Goal: Find specific fact: Find specific fact

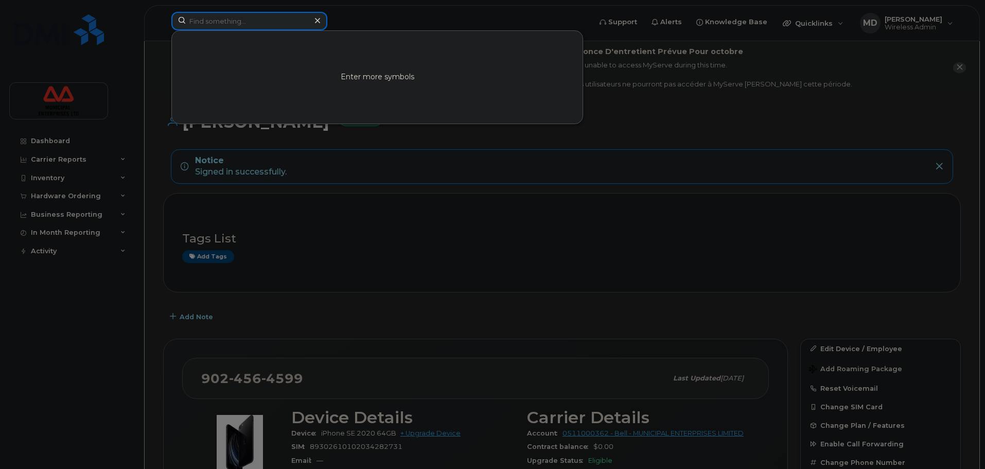
click at [264, 27] on input at bounding box center [249, 21] width 156 height 19
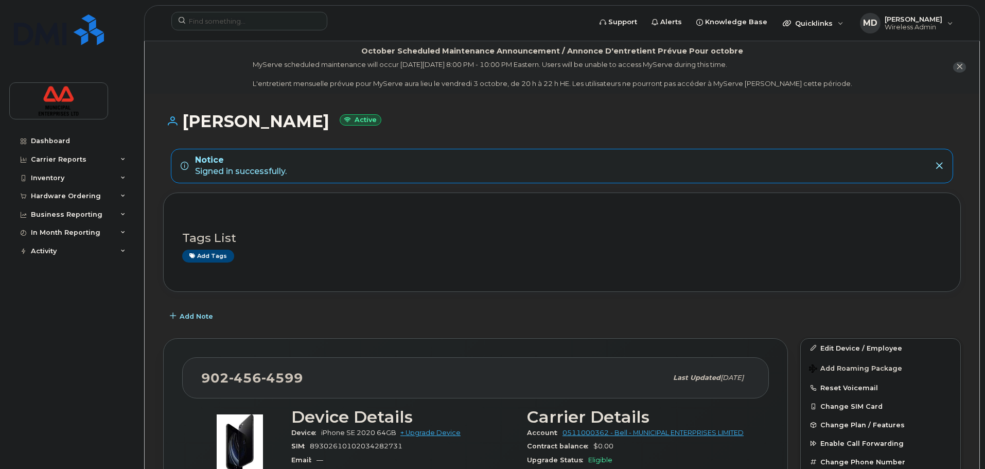
scroll to position [51, 0]
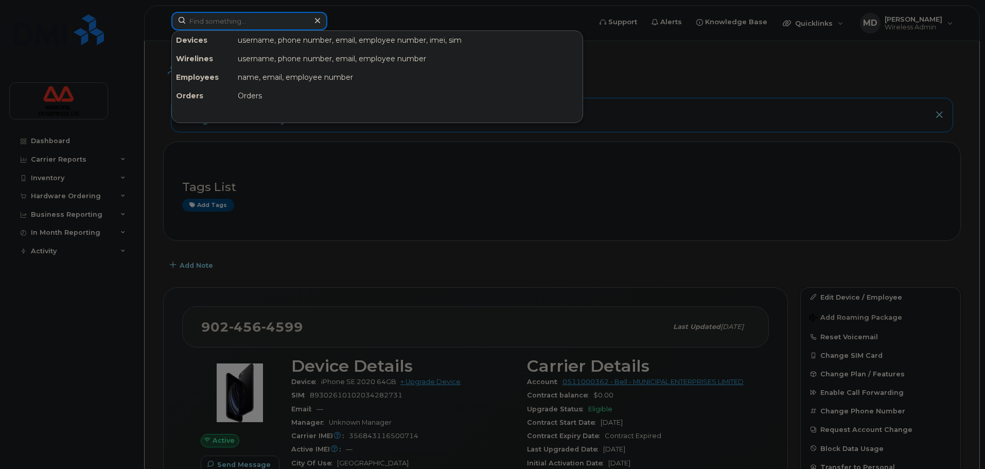
click at [276, 26] on input at bounding box center [249, 21] width 156 height 19
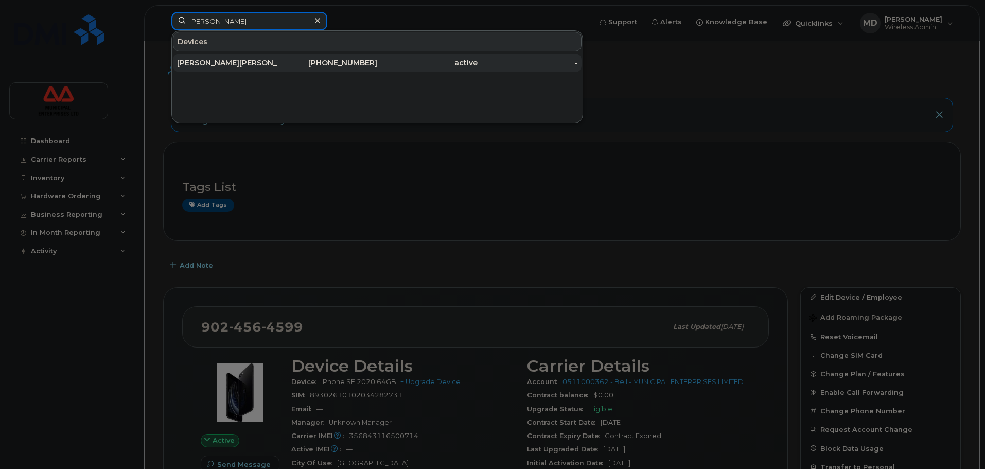
type input "gerard g"
click at [229, 60] on div "Gerard G audet" at bounding box center [227, 63] width 100 height 10
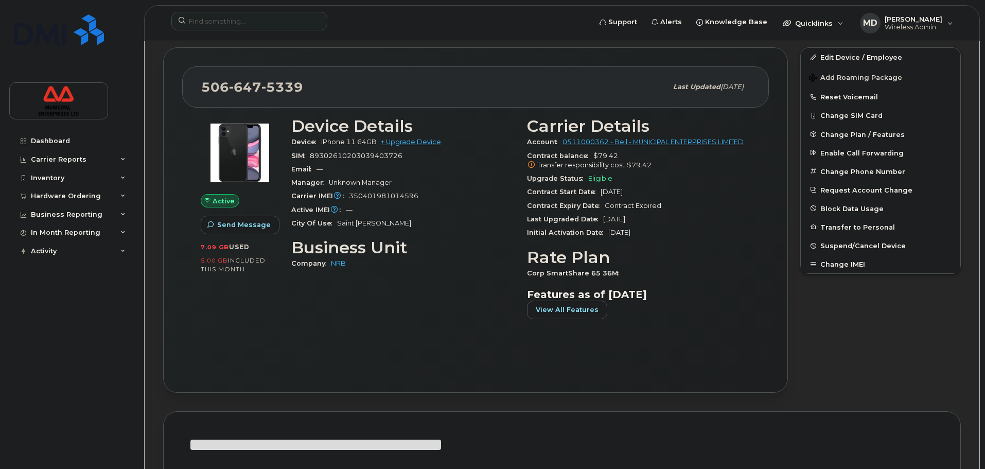
scroll to position [257, 0]
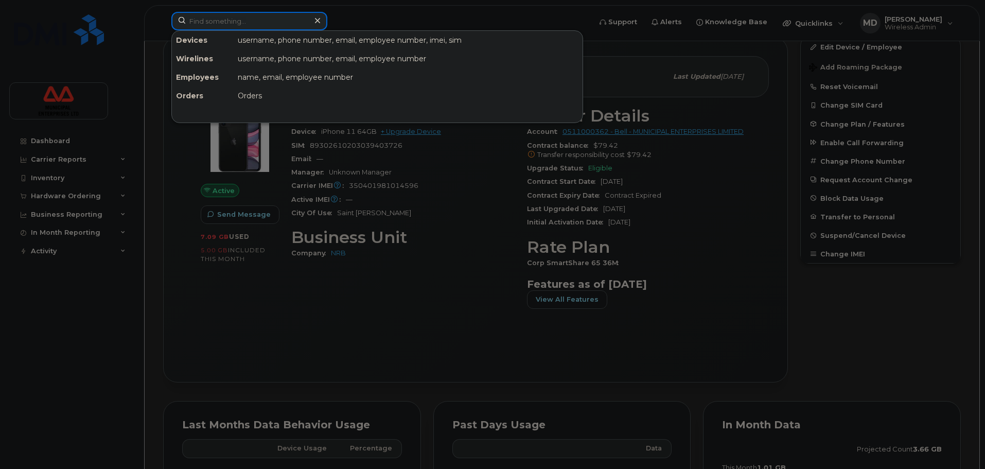
click at [222, 28] on input at bounding box center [249, 21] width 156 height 19
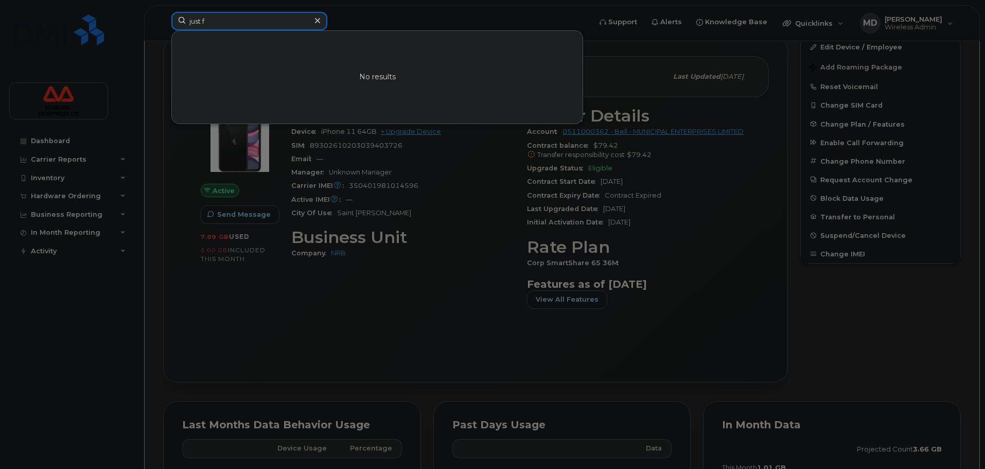
click at [201, 19] on input "just f" at bounding box center [249, 21] width 156 height 19
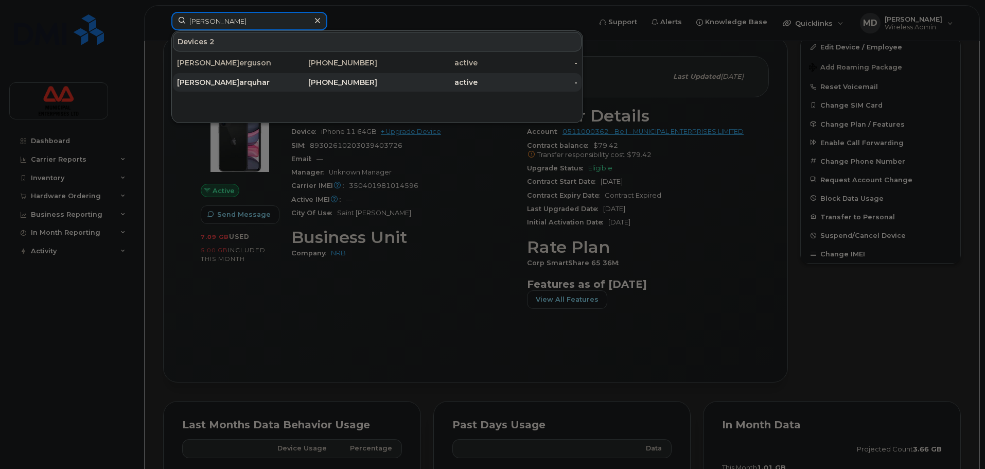
type input "[PERSON_NAME]"
click at [233, 84] on div "[PERSON_NAME]" at bounding box center [227, 82] width 100 height 10
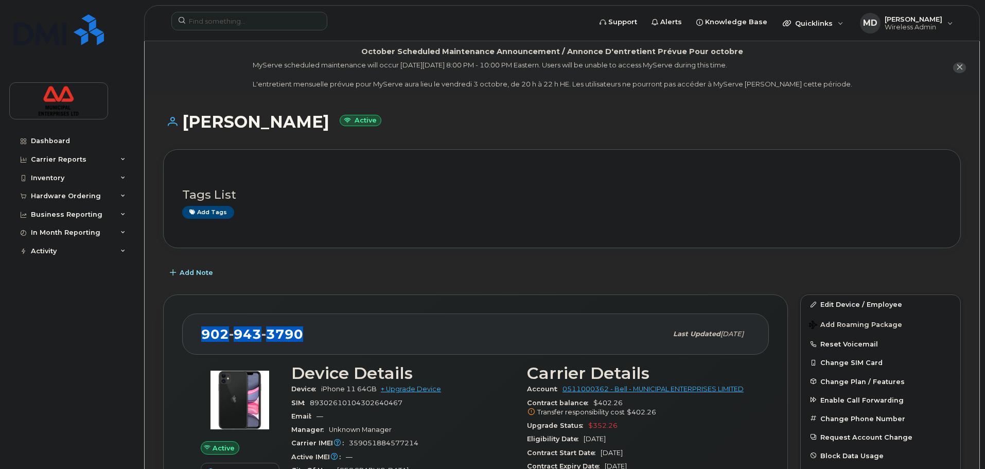
drag, startPoint x: 300, startPoint y: 330, endPoint x: 199, endPoint y: 342, distance: 102.6
click at [199, 342] on div "902 943 3790 Last updated Sep 03, 2025" at bounding box center [475, 333] width 587 height 41
copy span "902 943 3790"
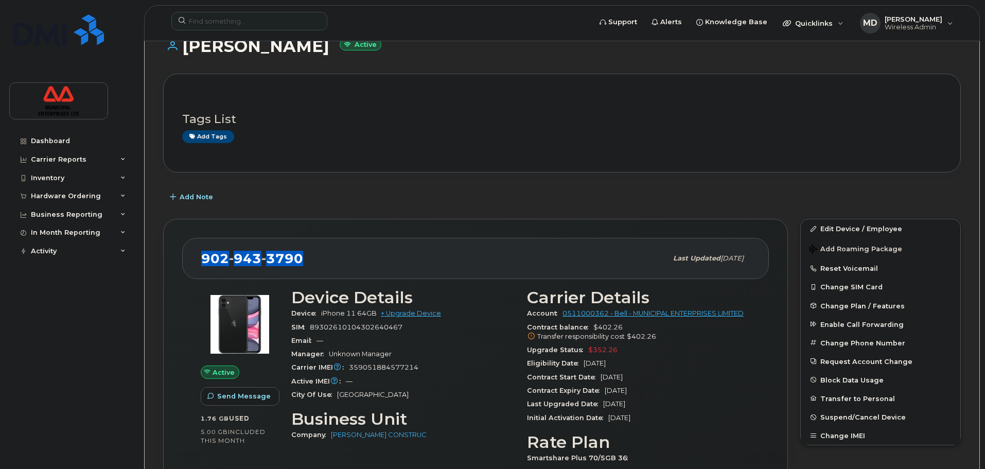
scroll to position [103, 0]
